Goal: Check status: Check status

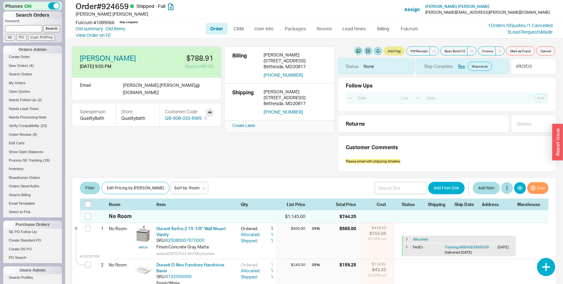
select select "LOW"
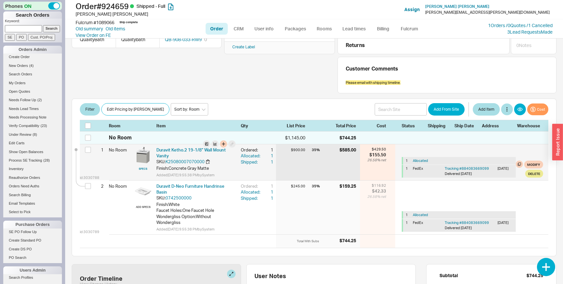
scroll to position [85, 0]
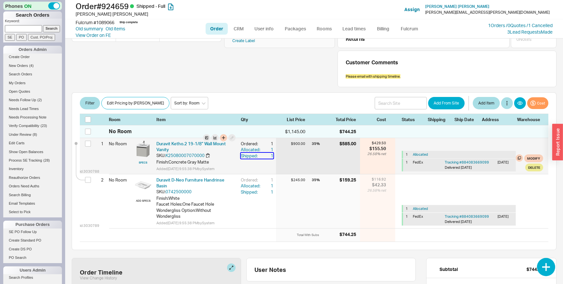
click at [254, 156] on div "Shipped:" at bounding box center [251, 156] width 21 height 6
click at [250, 147] on div "Allocated:" at bounding box center [251, 149] width 21 height 6
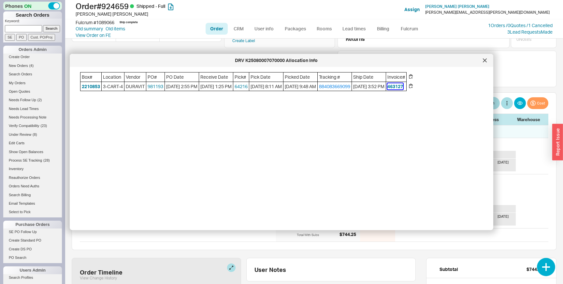
click at [403, 88] on button "463127" at bounding box center [396, 86] width 16 height 7
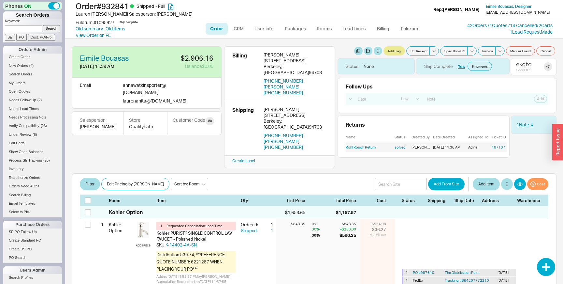
select select "LOW"
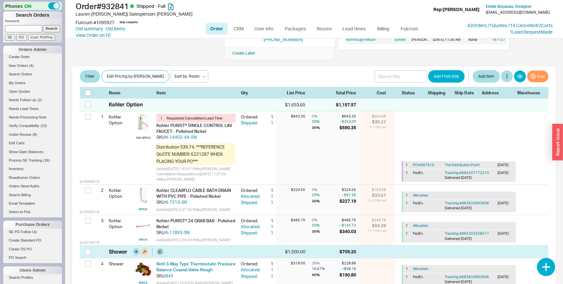
scroll to position [103, 0]
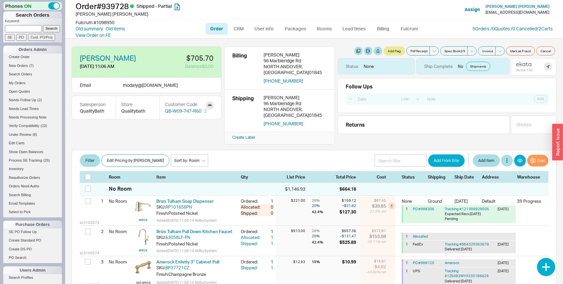
select select "LOW"
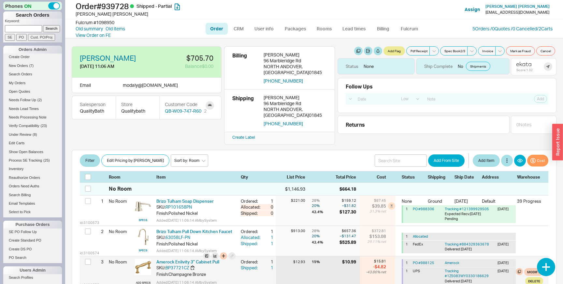
scroll to position [0, 0]
click at [418, 260] on link "PO # 988125" at bounding box center [424, 262] width 22 height 5
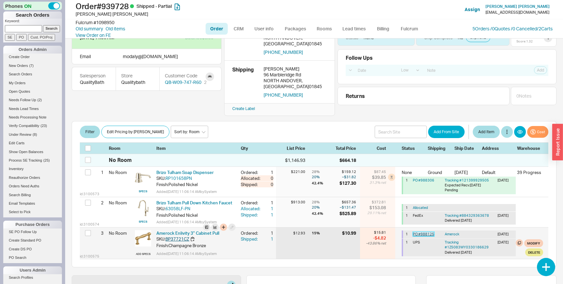
scroll to position [30, 0]
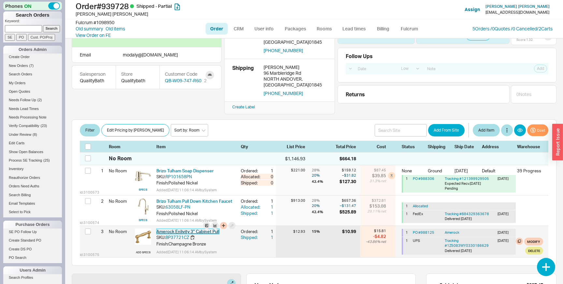
click at [181, 228] on link "Amerock Enlivity 3" Cabinet Pull" at bounding box center [187, 230] width 63 height 5
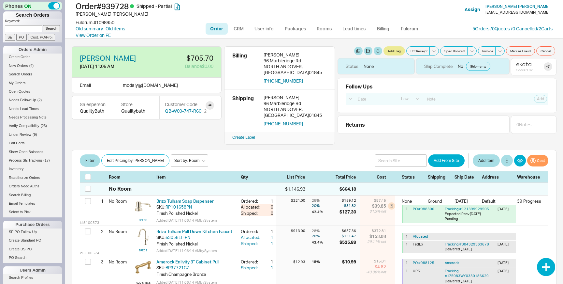
select select "LOW"
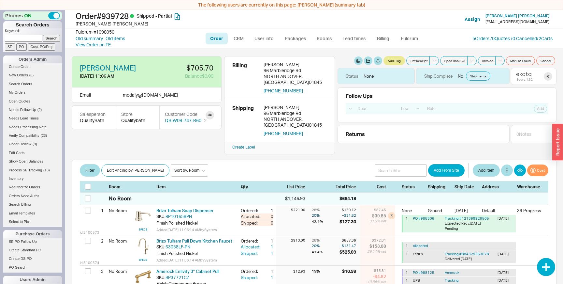
select select "LOW"
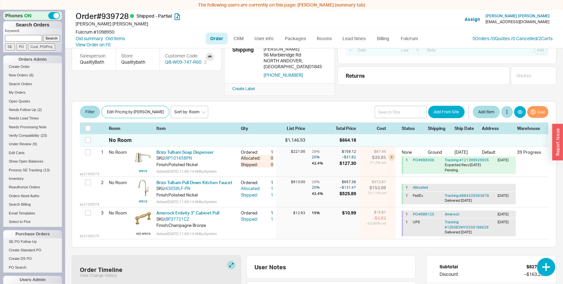
scroll to position [273, 0]
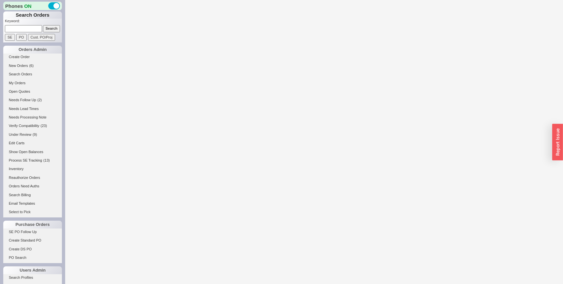
select select "LOW"
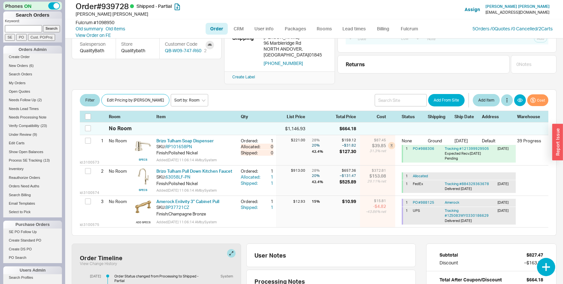
scroll to position [68, 0]
